Goal: Information Seeking & Learning: Check status

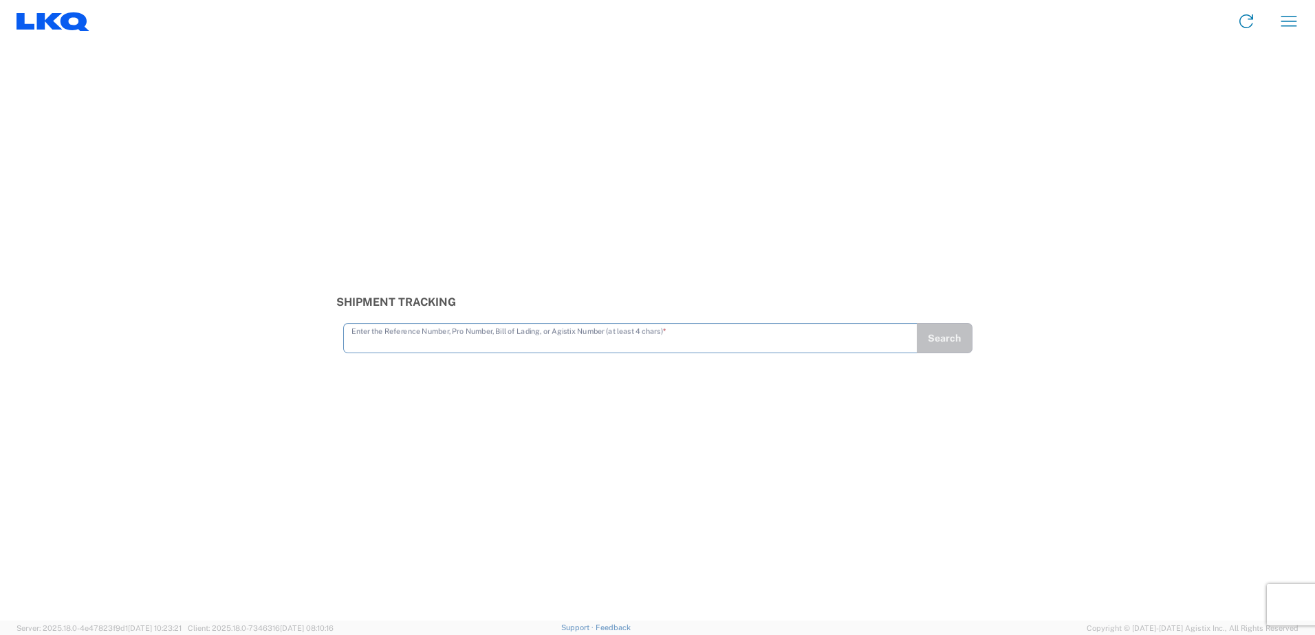
click at [424, 338] on input "text" at bounding box center [630, 337] width 558 height 24
type input "56315667"
click at [948, 344] on button "Search" at bounding box center [944, 338] width 56 height 30
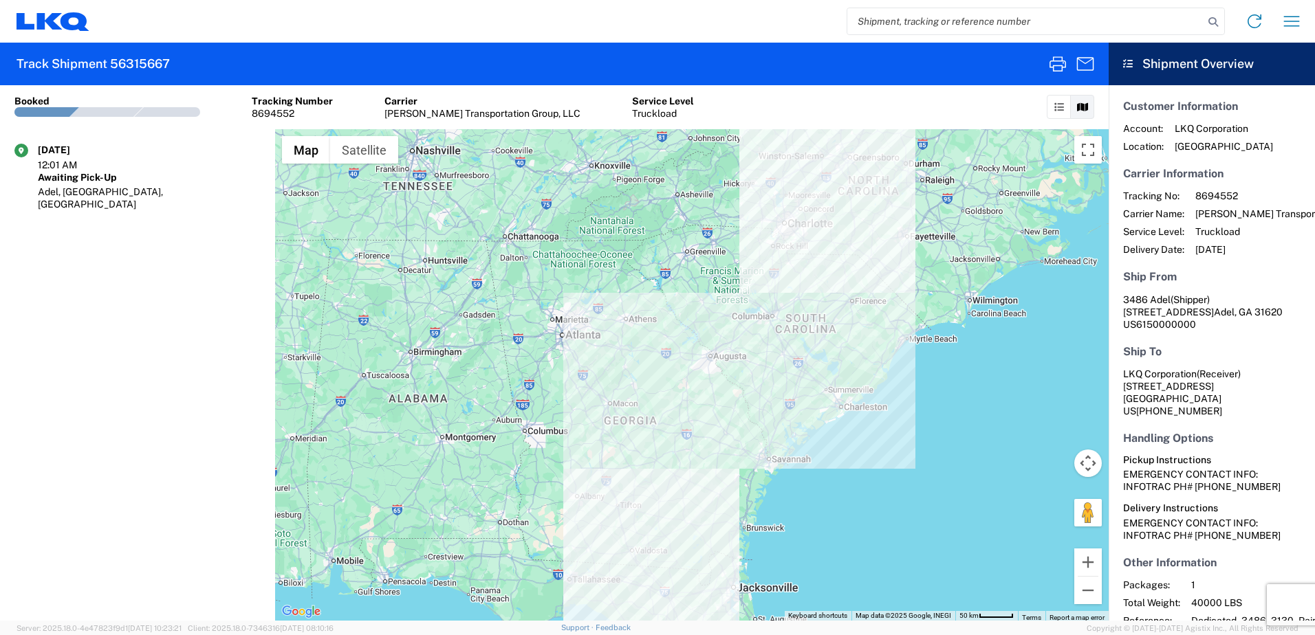
click at [160, 63] on h2 "Track Shipment 56315667" at bounding box center [93, 64] width 153 height 17
drag, startPoint x: 171, startPoint y: 61, endPoint x: 111, endPoint y: 63, distance: 59.8
click at [111, 63] on agx-form-header "Track Shipment 56315667" at bounding box center [554, 64] width 1108 height 43
copy h2 "56315667"
